Goal: Use online tool/utility: Utilize a website feature to perform a specific function

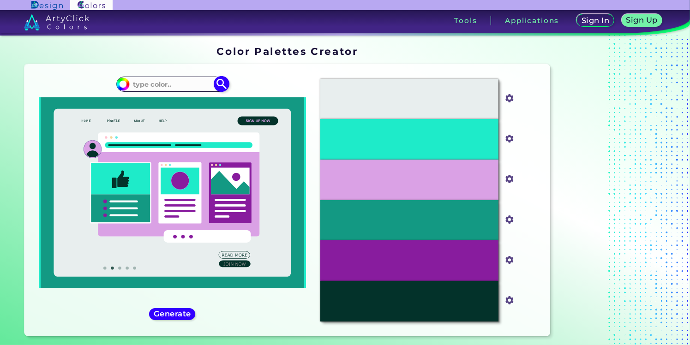
click at [178, 84] on input at bounding box center [172, 84] width 86 height 12
paste input "#EC3B83"
type input "#EC3B83"
click at [225, 83] on img at bounding box center [222, 84] width 16 height 16
type input "#ec3b83"
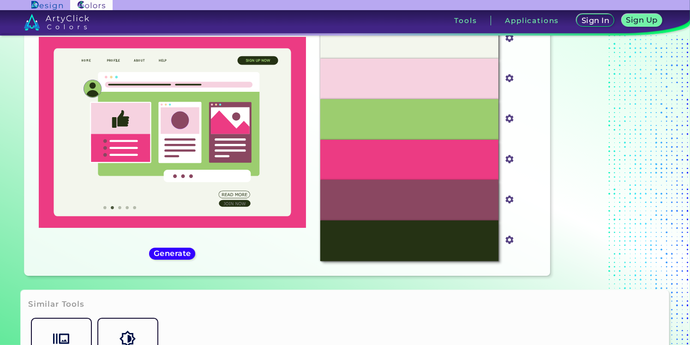
scroll to position [46, 0]
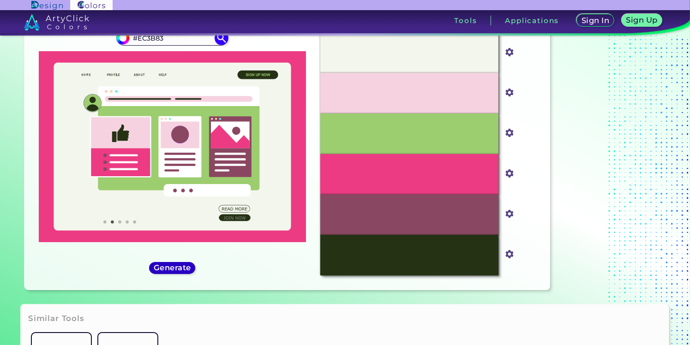
click at [184, 272] on div "Generate" at bounding box center [172, 268] width 42 height 11
click at [183, 269] on h5 "Generate" at bounding box center [173, 268] width 34 height 7
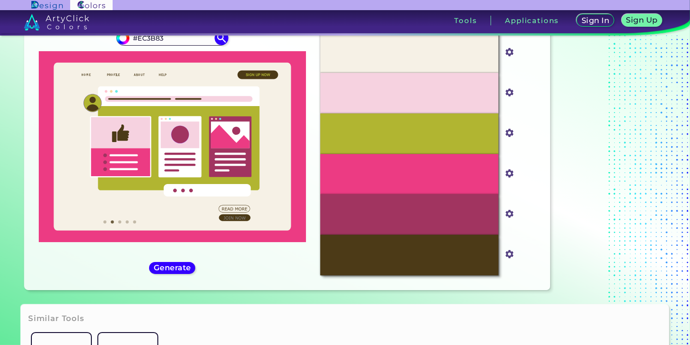
scroll to position [0, 0]
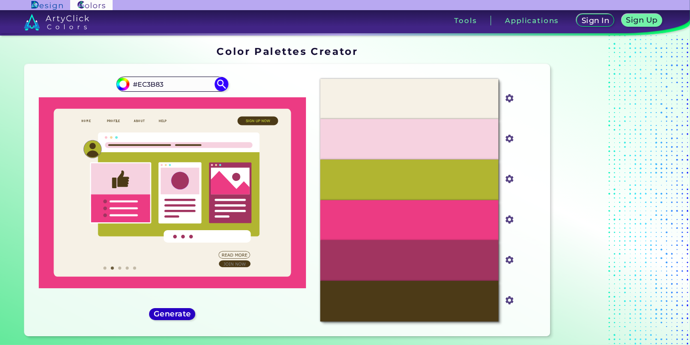
click at [173, 312] on h5 "Generate" at bounding box center [173, 314] width 34 height 7
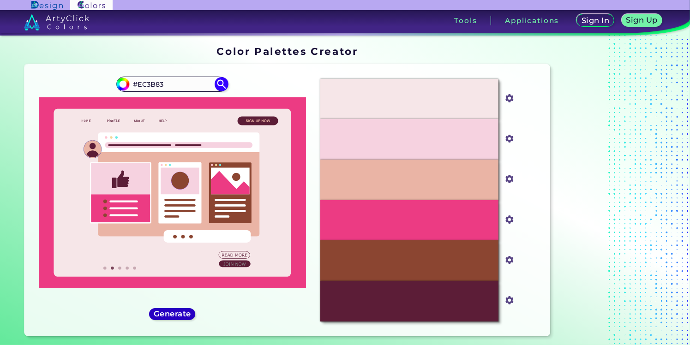
click at [168, 314] on h5 "Generate" at bounding box center [173, 314] width 34 height 7
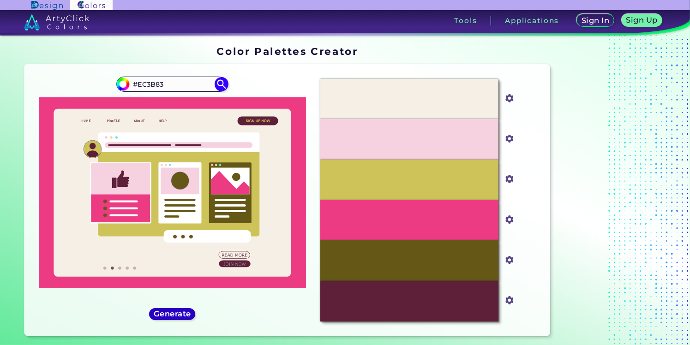
click at [168, 314] on h5 "Generate" at bounding box center [173, 314] width 34 height 7
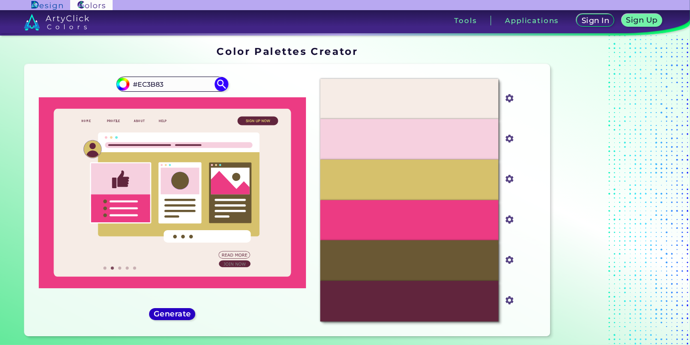
click at [168, 314] on h5 "Generate" at bounding box center [172, 313] width 36 height 7
